Goal: Transaction & Acquisition: Subscribe to service/newsletter

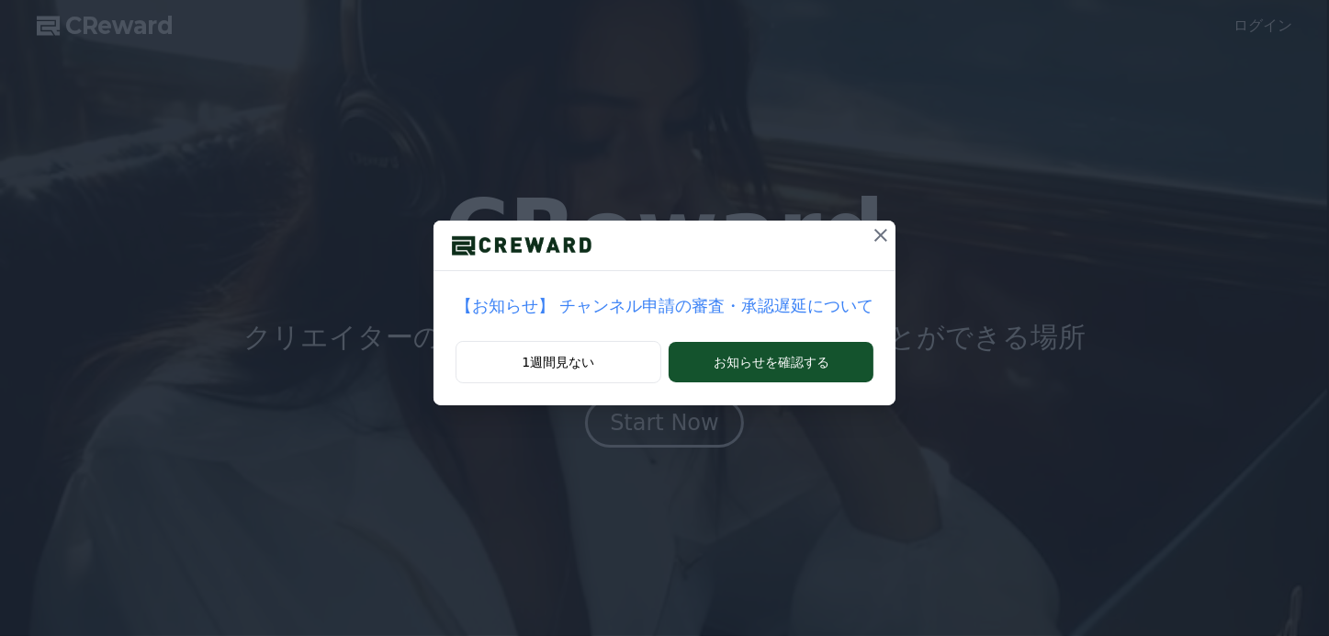
click at [638, 304] on p "【お知らせ】 チャンネル申請の審査・承認遅延について" at bounding box center [665, 306] width 419 height 26
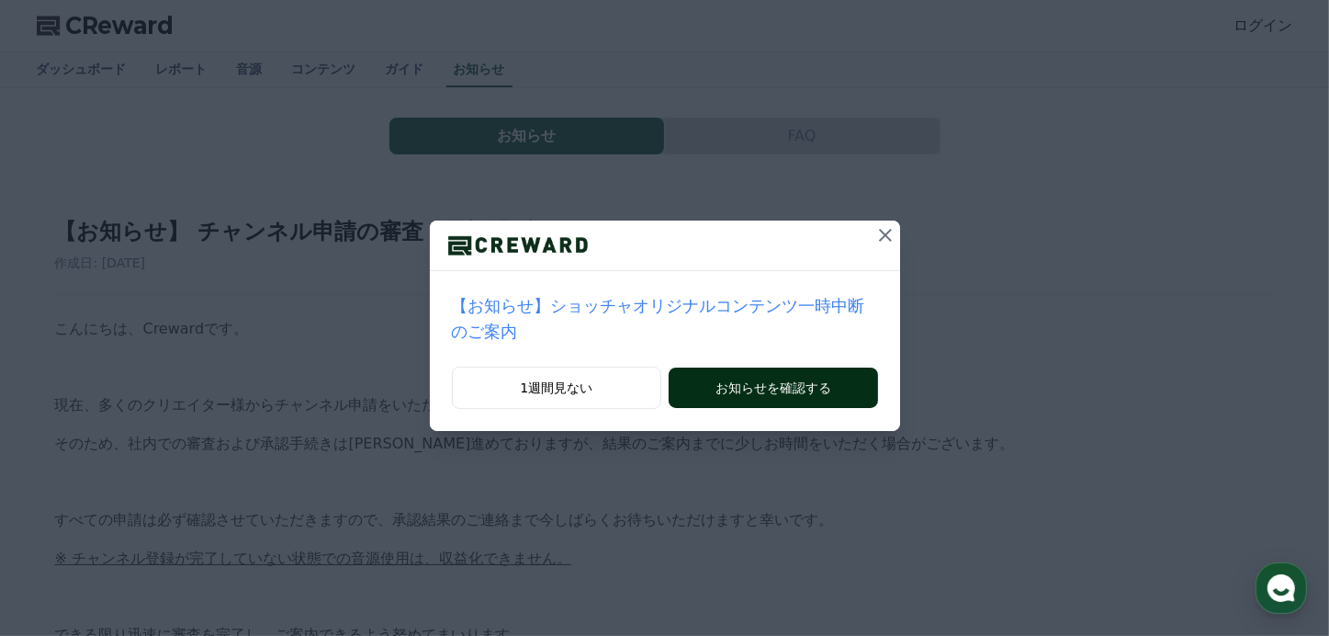
click at [738, 369] on button "お知らせを確認する" at bounding box center [773, 387] width 208 height 40
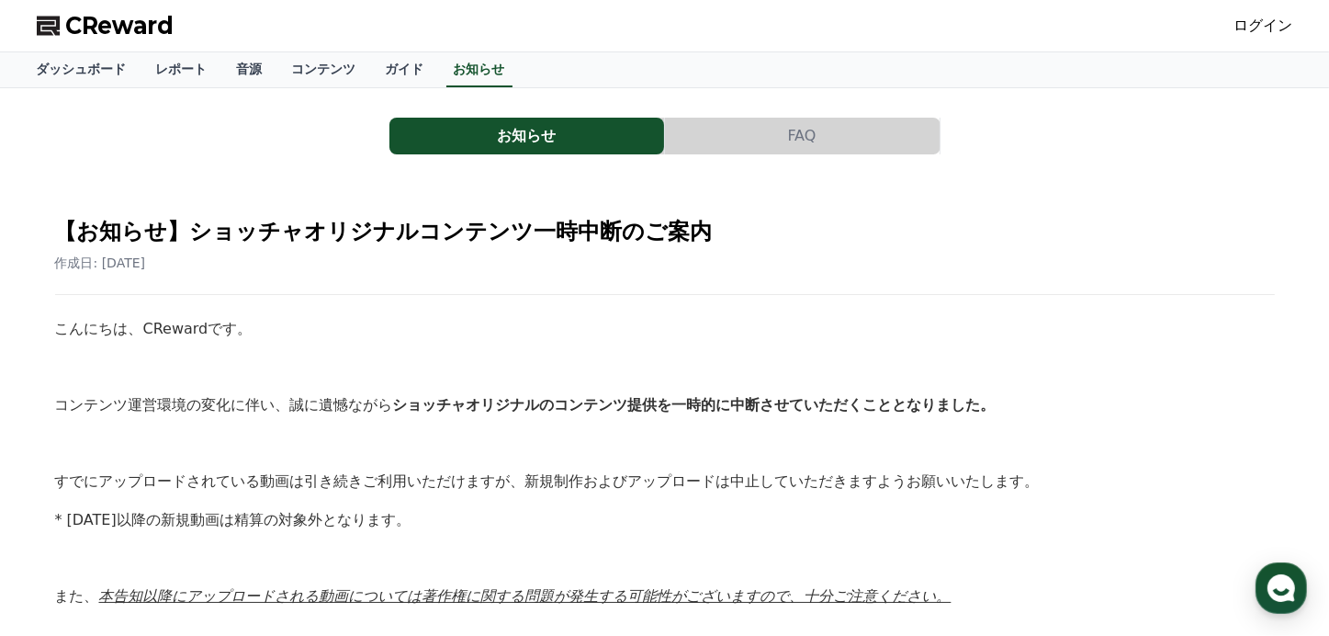
click at [116, 19] on span "CReward" at bounding box center [120, 25] width 108 height 29
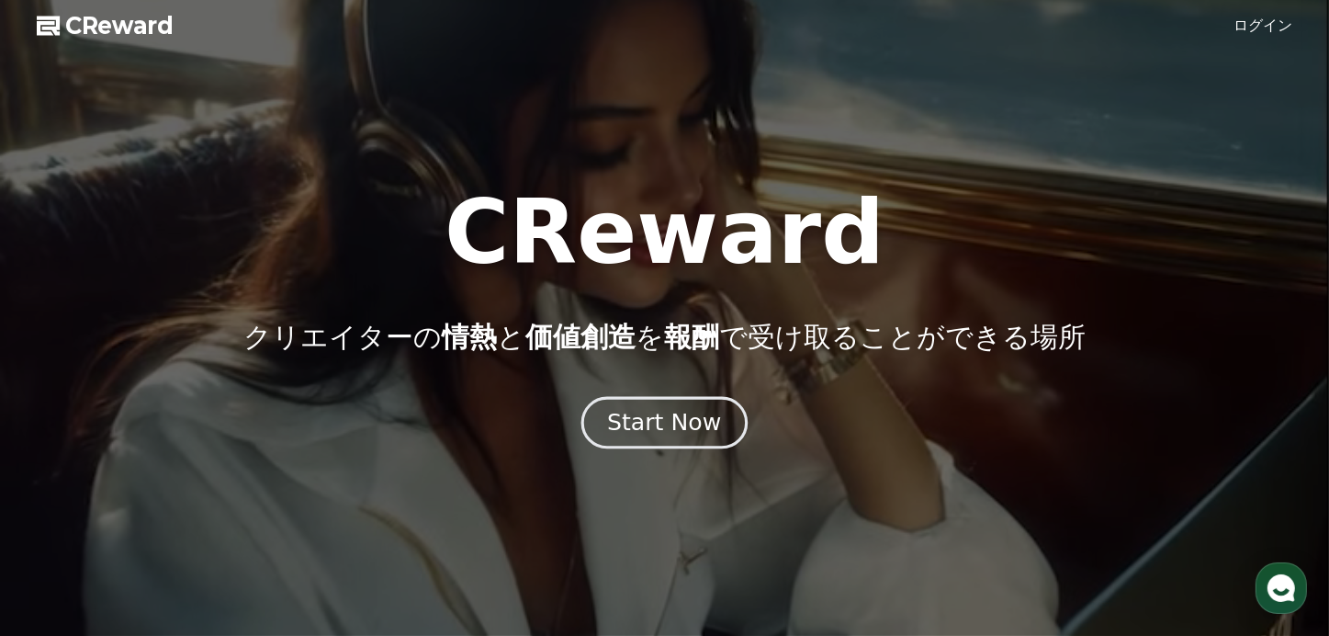
click at [680, 414] on div "Start Now" at bounding box center [664, 422] width 114 height 31
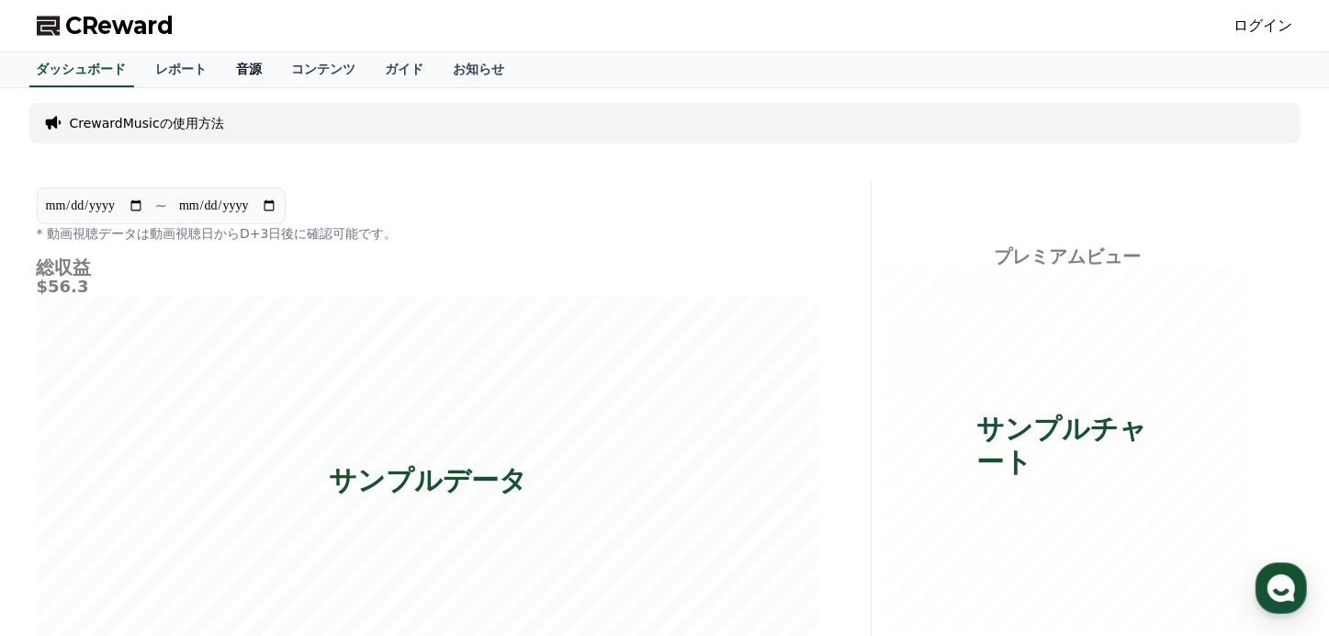
click at [222, 70] on link "音源" at bounding box center [249, 69] width 55 height 35
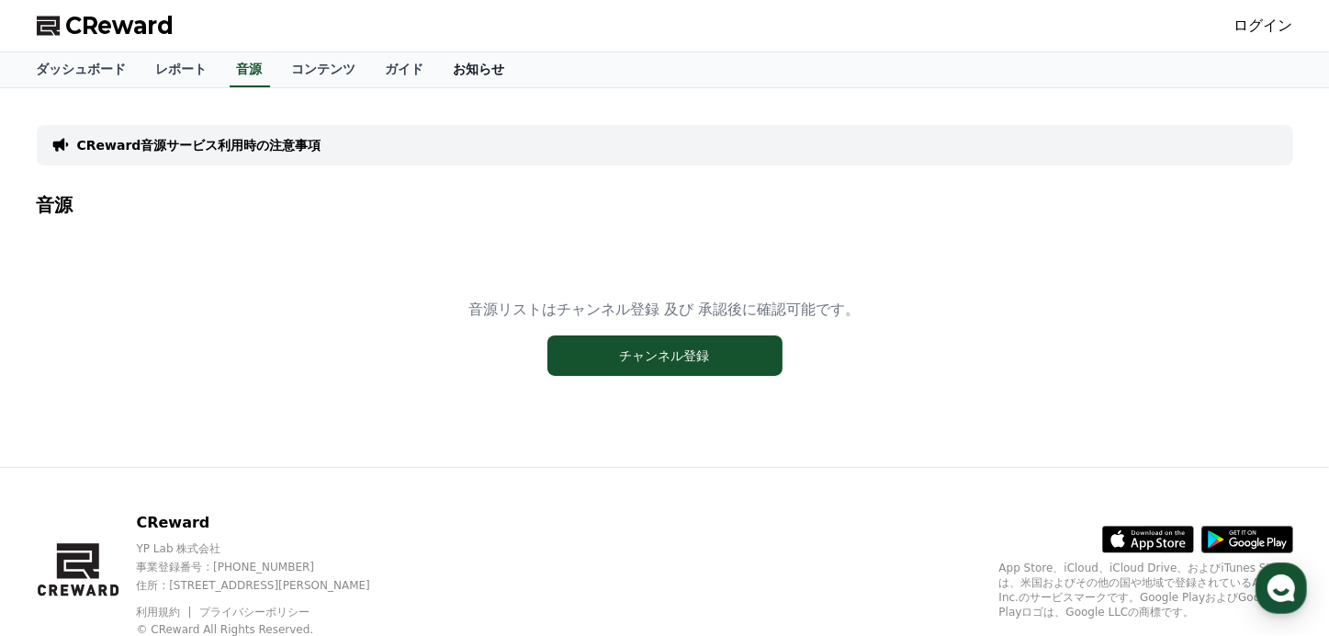
click at [439, 69] on link "お知らせ" at bounding box center [479, 69] width 81 height 35
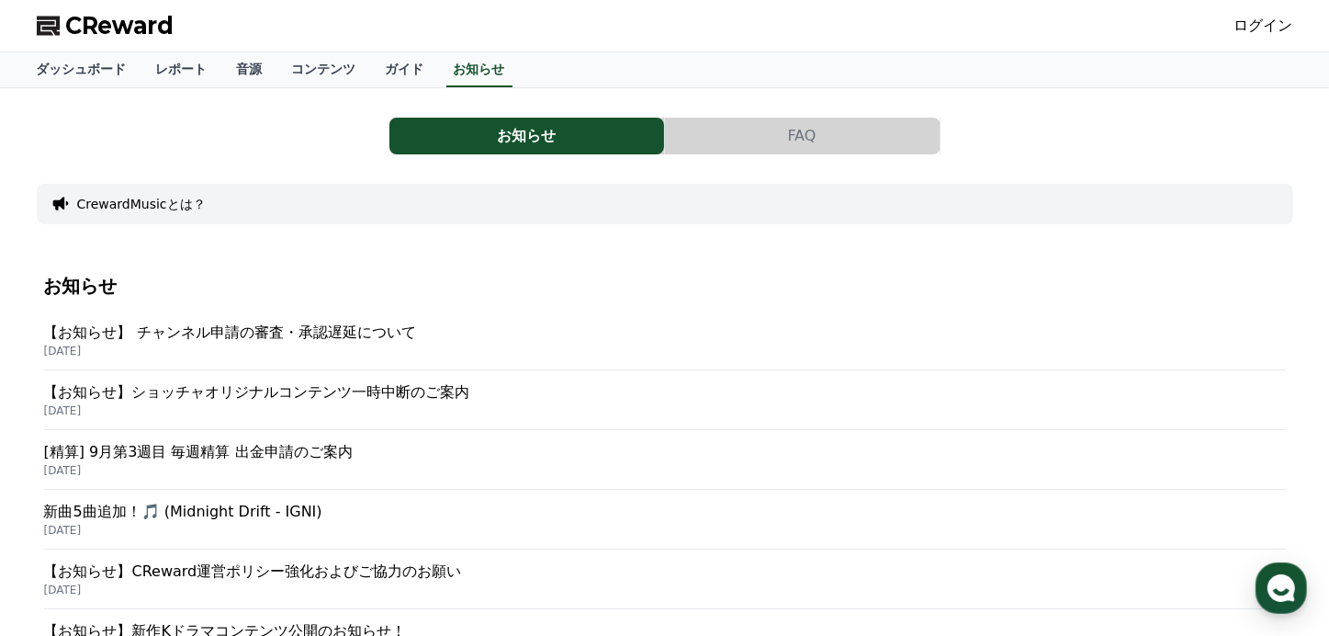
click at [253, 328] on p "【お知らせ】 チャンネル申請の審査・承認遅延について" at bounding box center [665, 332] width 1242 height 22
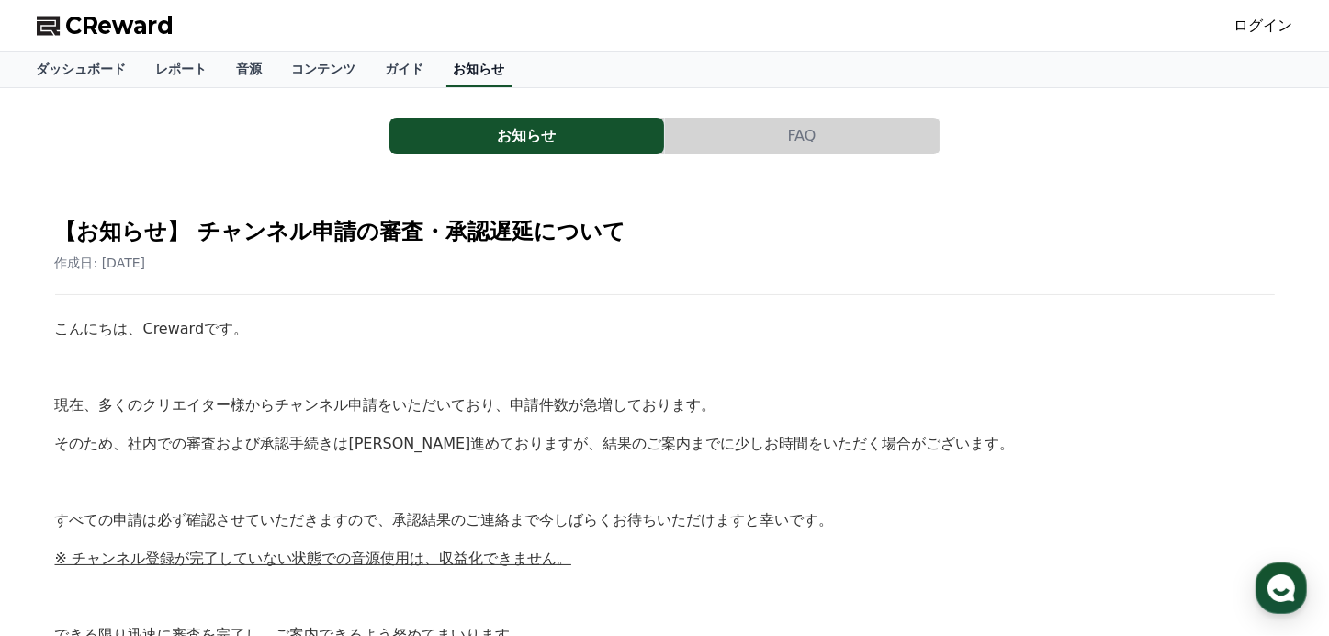
click at [446, 65] on link "お知らせ" at bounding box center [479, 69] width 66 height 35
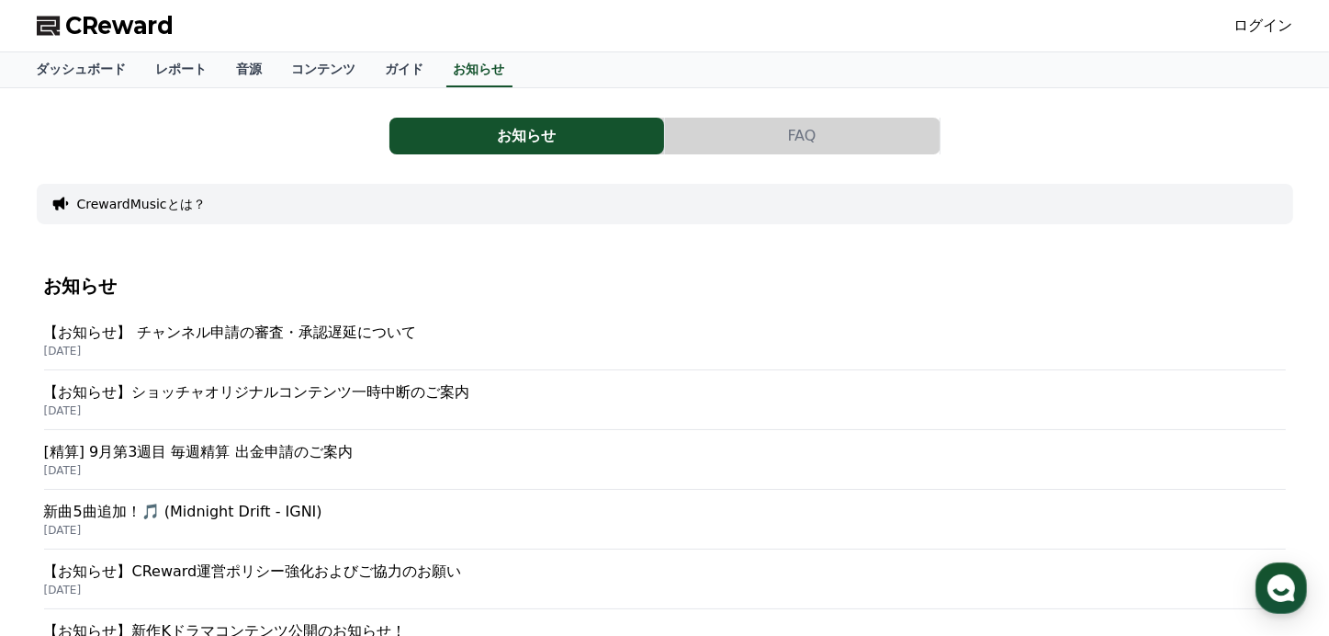
click at [129, 454] on p "[精算] 9月第3週目 毎週精算 出金申請のご案内" at bounding box center [665, 452] width 1242 height 22
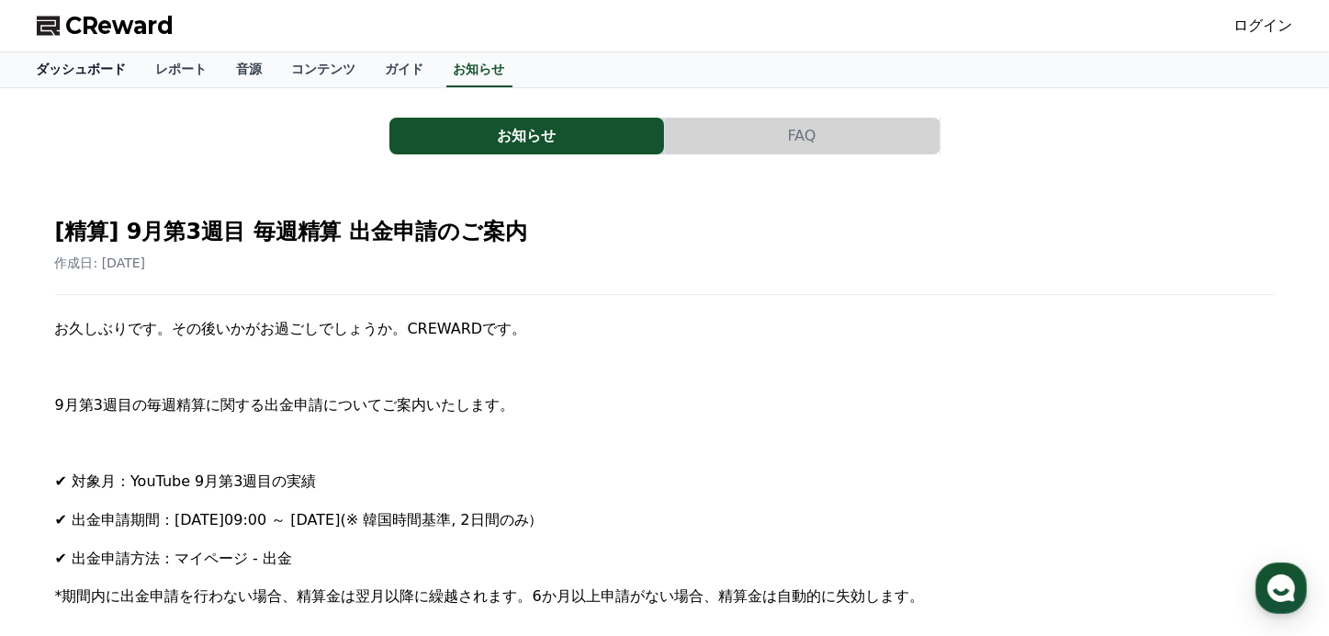
click at [68, 64] on link "ダッシュボード" at bounding box center [81, 69] width 119 height 35
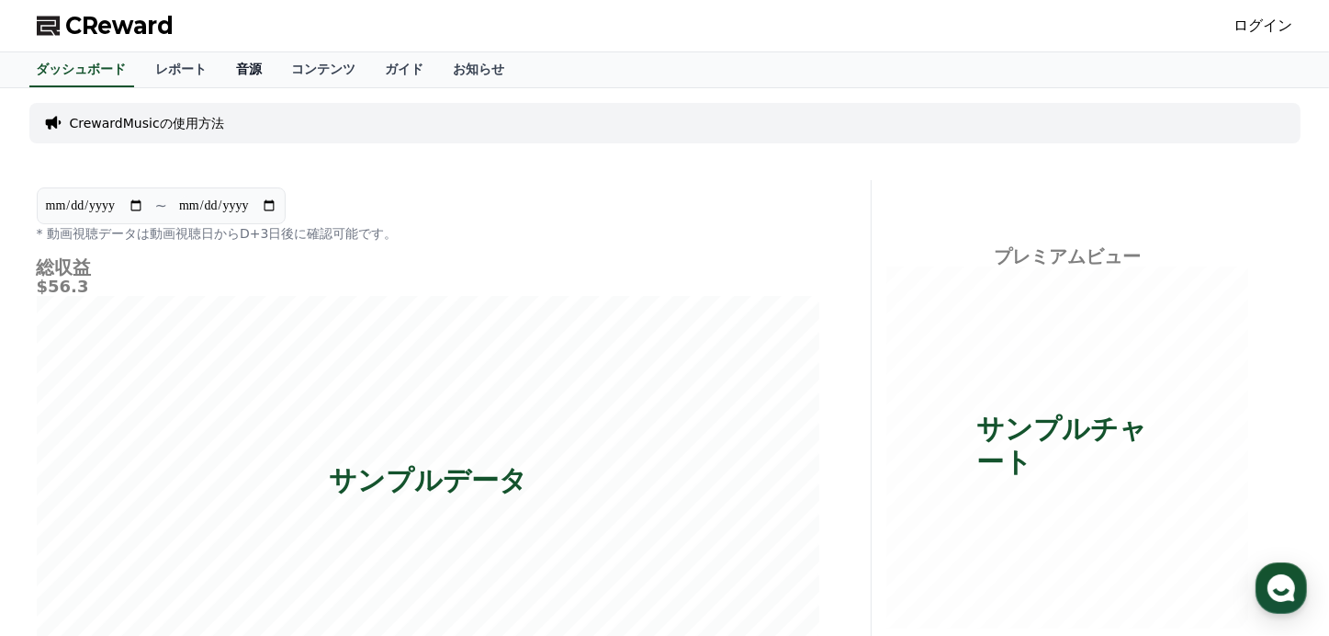
click at [222, 73] on link "音源" at bounding box center [249, 69] width 55 height 35
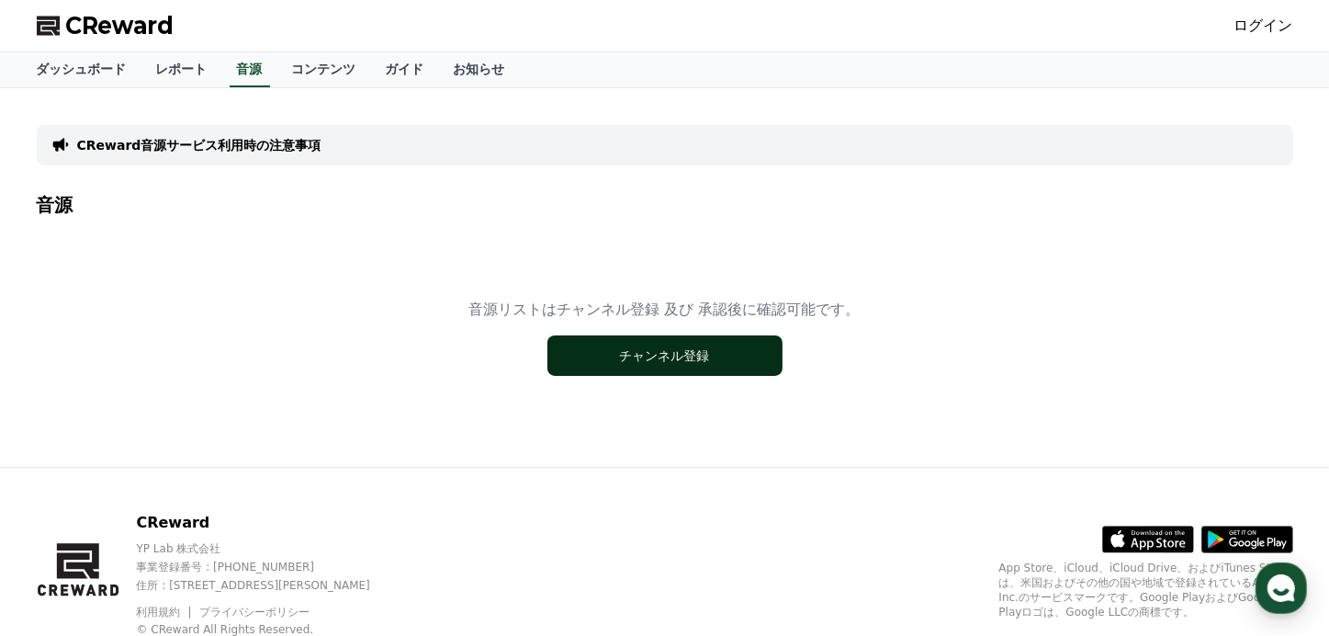
click at [674, 356] on button "チャンネル登録" at bounding box center [664, 355] width 235 height 40
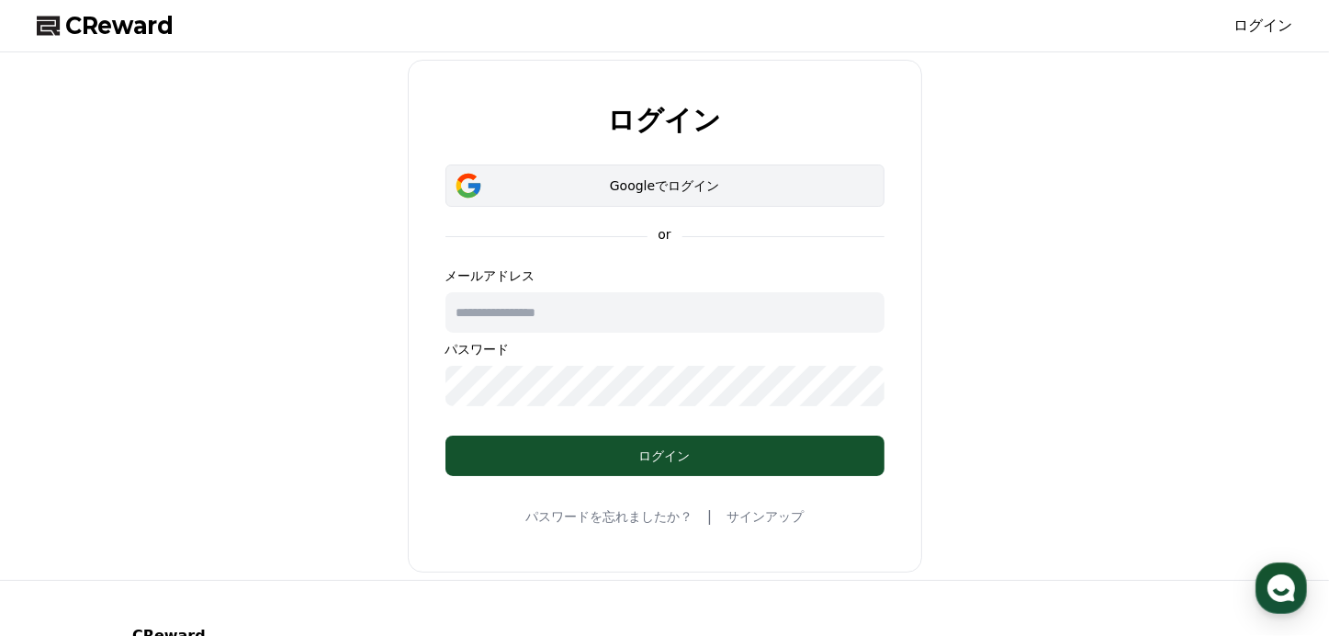
click at [711, 180] on div "Googleでログイン" at bounding box center [665, 185] width 386 height 18
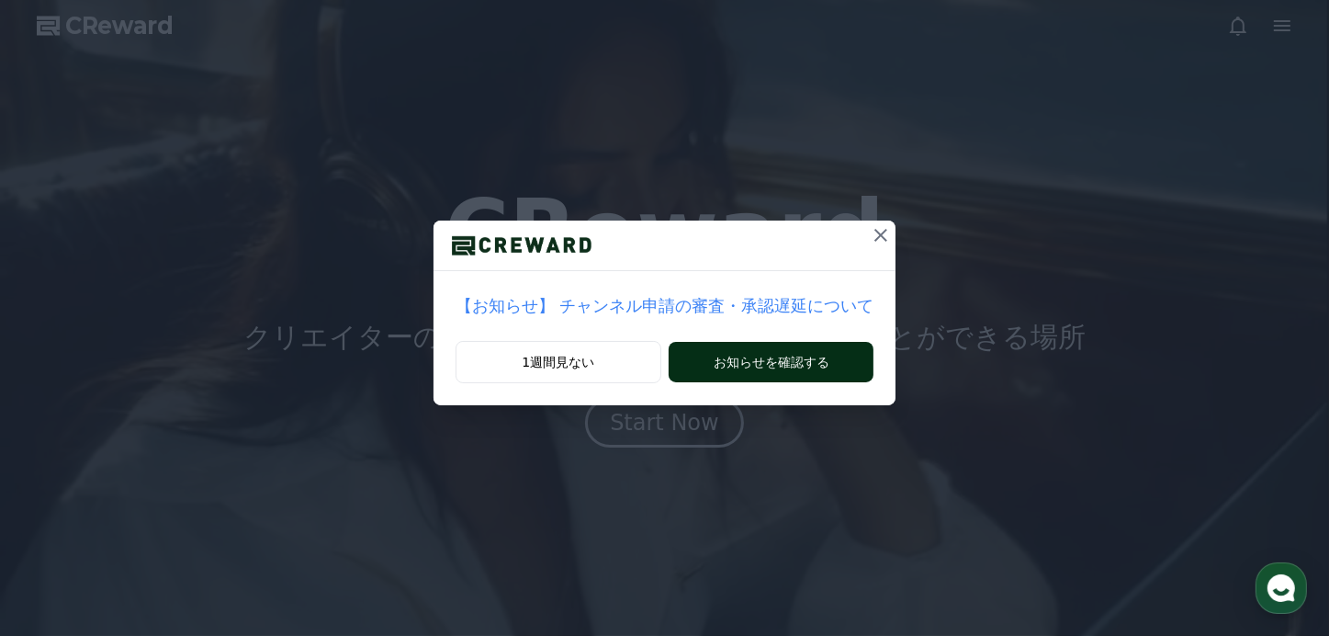
click at [780, 366] on button "お知らせを確認する" at bounding box center [771, 362] width 205 height 40
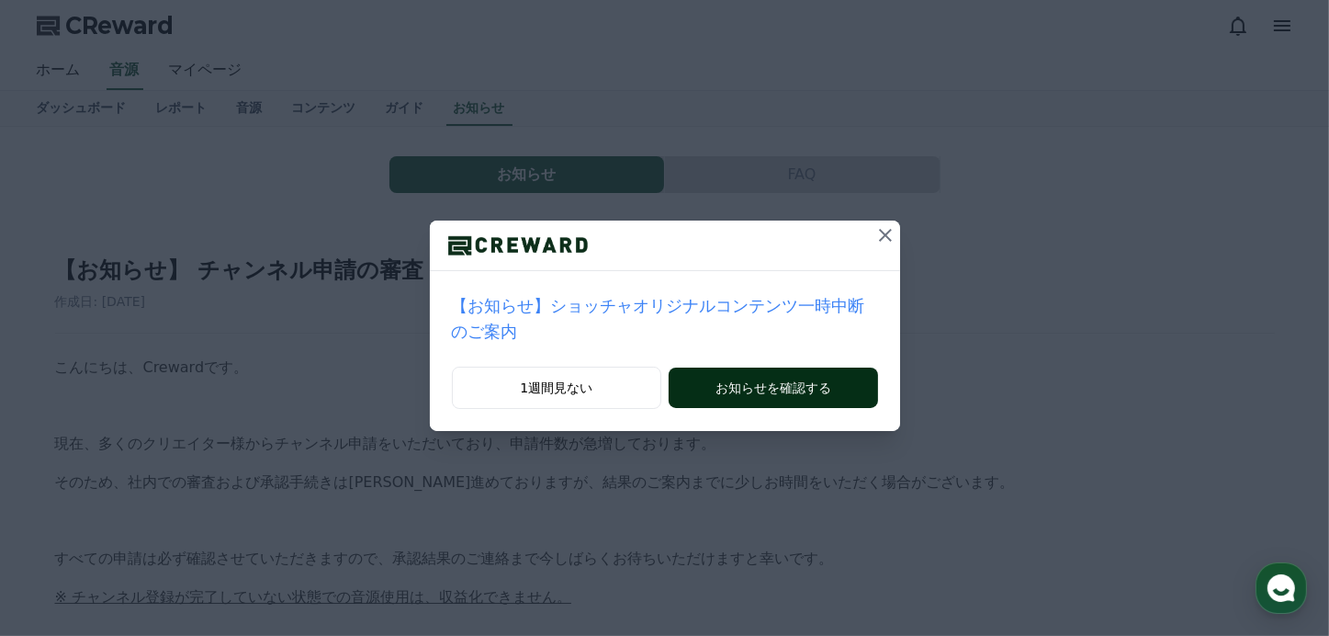
click at [793, 367] on button "お知らせを確認する" at bounding box center [773, 387] width 208 height 40
